Goal: Navigation & Orientation: Find specific page/section

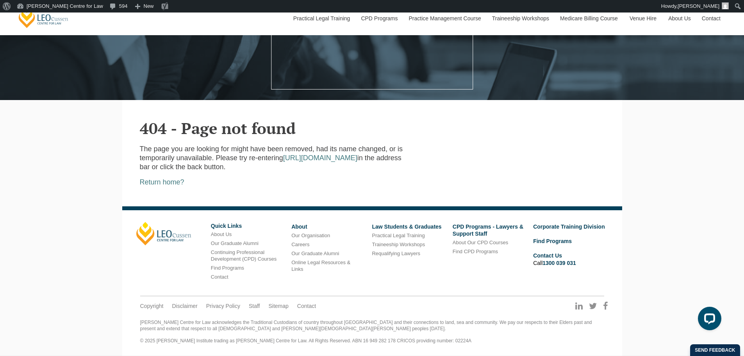
scroll to position [197, 0]
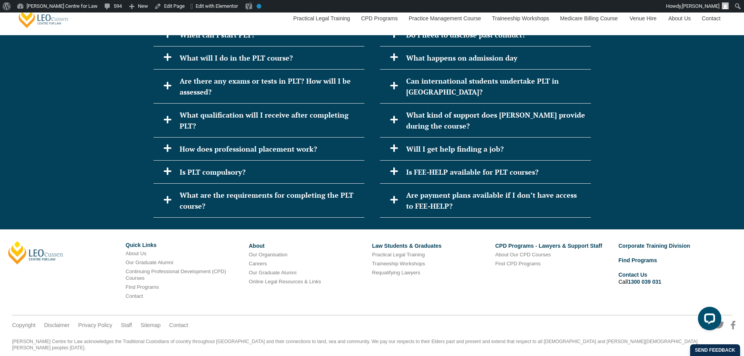
scroll to position [1417, 0]
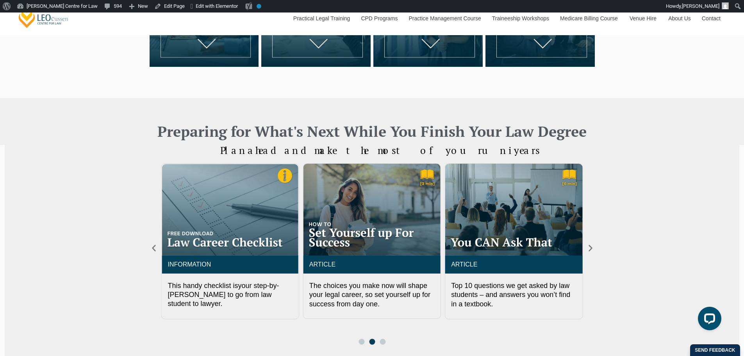
scroll to position [130, 0]
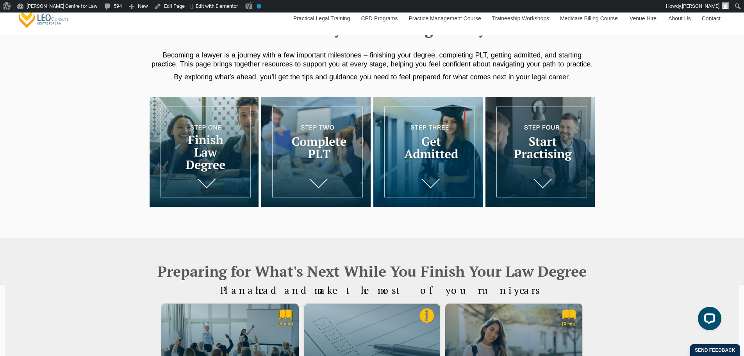
click at [441, 152] on img at bounding box center [427, 151] width 109 height 109
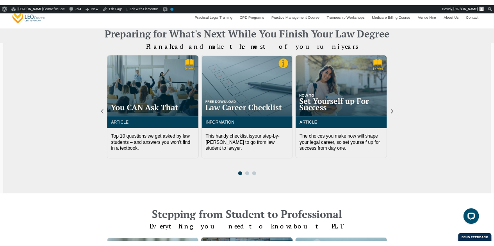
scroll to position [272, 0]
